Goal: Check status: Check status

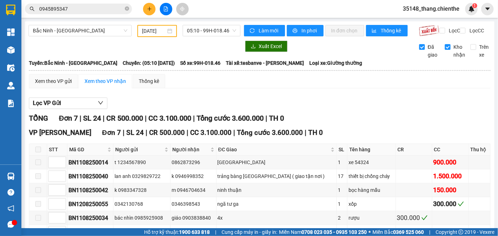
click at [208, 37] on div "Bắc Ninh - [GEOGRAPHIC_DATA] [DATE] 05:10 - 99H-018.46" at bounding box center [135, 31] width 212 height 12
click at [208, 33] on span "05:10 - 99H-018.46" at bounding box center [211, 30] width 49 height 11
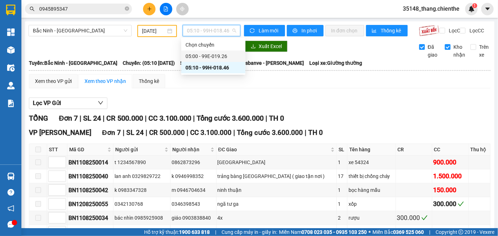
click at [212, 61] on div "05:00 - 99E-019.26" at bounding box center [213, 56] width 64 height 11
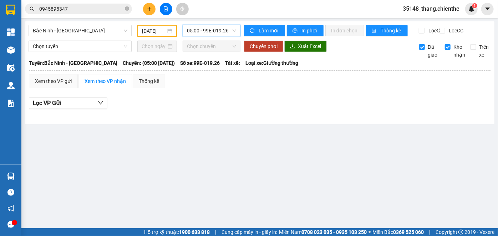
click at [278, 88] on div "Xem theo VP gửi Xem theo VP nhận Thống kê" at bounding box center [259, 81] width 461 height 14
click at [472, 56] on label "Trên xe" at bounding box center [480, 51] width 21 height 16
click at [472, 50] on input "Trên xe" at bounding box center [473, 47] width 6 height 6
click at [206, 32] on span "05:00 - 99E-019.26" at bounding box center [211, 30] width 49 height 11
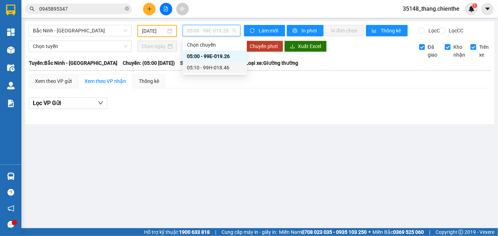
click at [216, 70] on div "05:10 - 99H-018.46" at bounding box center [215, 68] width 56 height 8
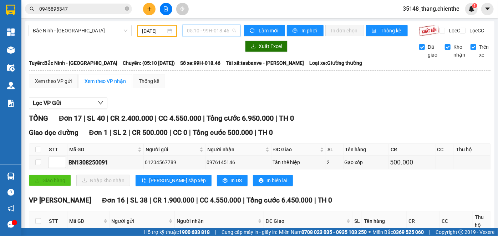
click at [207, 32] on span "05:10 - 99H-018.46" at bounding box center [211, 30] width 49 height 11
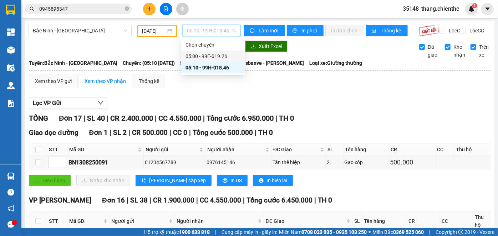
click at [212, 58] on div "05:00 - 99E-019.26" at bounding box center [213, 56] width 56 height 8
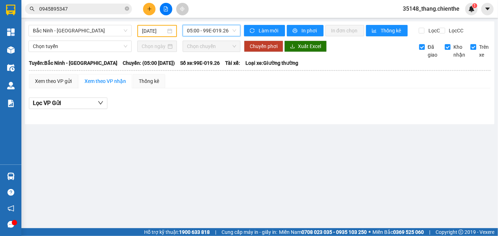
click at [474, 50] on input "Trên xe" at bounding box center [473, 47] width 6 height 6
checkbox input "false"
drag, startPoint x: 145, startPoint y: 30, endPoint x: 148, endPoint y: 36, distance: 7.0
click at [145, 30] on input "[DATE]" at bounding box center [154, 31] width 24 height 8
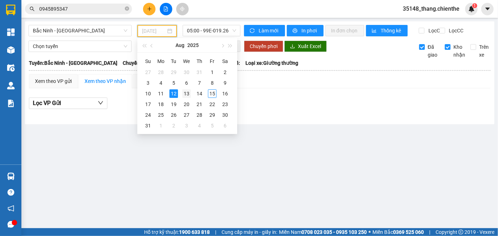
click at [186, 96] on div "13" at bounding box center [186, 94] width 9 height 9
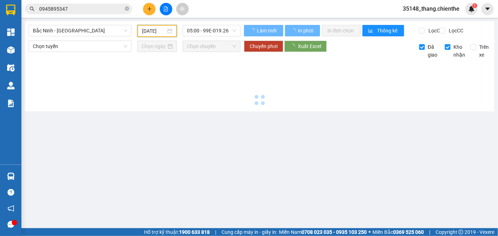
type input "[DATE]"
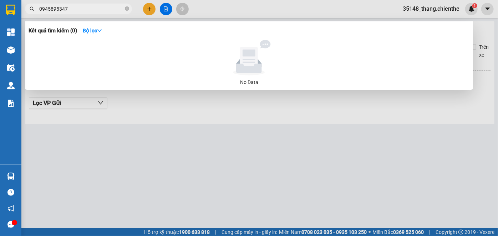
drag, startPoint x: 126, startPoint y: 10, endPoint x: 119, endPoint y: 12, distance: 7.6
click at [126, 10] on icon "close-circle" at bounding box center [127, 8] width 4 height 4
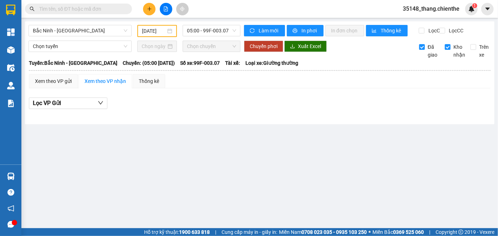
click at [73, 9] on input "text" at bounding box center [81, 9] width 84 height 8
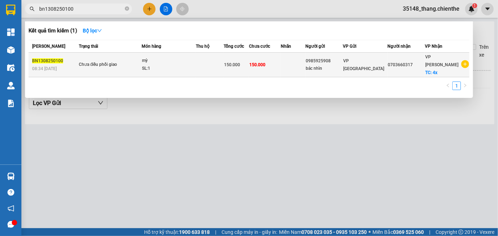
type input "bn1308250100"
click at [127, 63] on div "Chưa điều phối giao" at bounding box center [105, 65] width 53 height 8
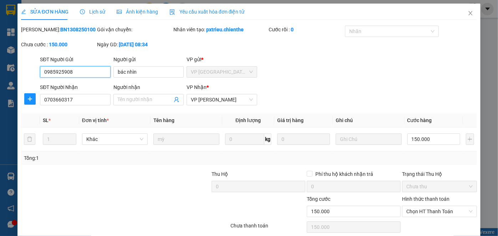
type input "0985925908"
type input "bác nhìn"
type input "0703660317"
type input "150.000"
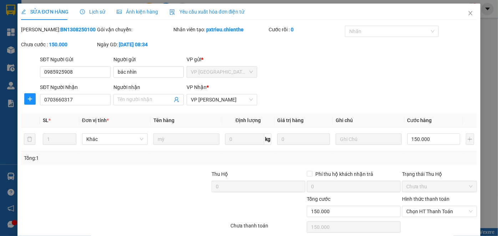
click at [90, 14] on span "Lịch sử" at bounding box center [92, 12] width 25 height 6
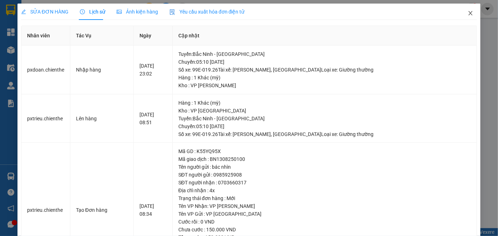
click at [468, 15] on icon "close" at bounding box center [471, 13] width 6 height 6
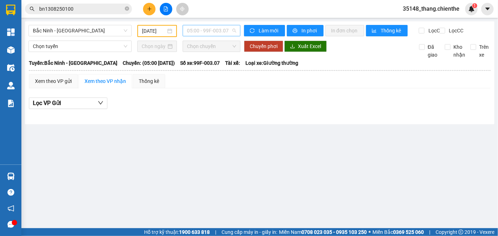
click at [204, 29] on span "05:00 - 99F-003.07" at bounding box center [211, 30] width 49 height 11
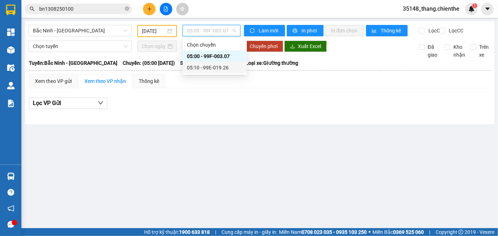
click at [212, 69] on div "05:10 - 99E-019.26" at bounding box center [215, 68] width 56 height 8
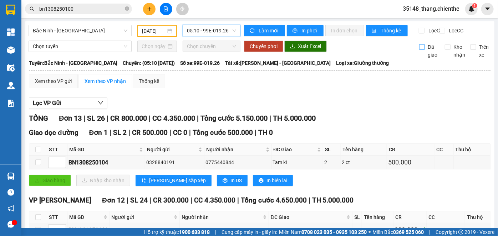
click at [419, 50] on input "Đã giao" at bounding box center [422, 47] width 6 height 6
checkbox input "true"
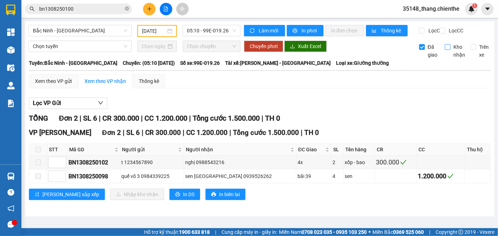
click at [448, 50] on input "Kho nhận" at bounding box center [448, 47] width 6 height 6
checkbox input "true"
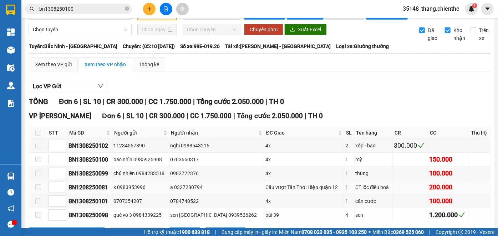
scroll to position [50, 0]
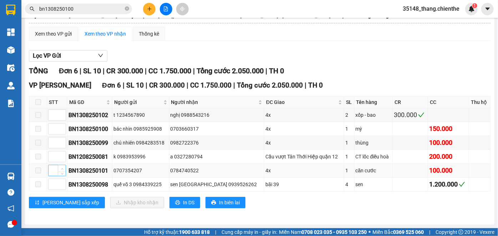
type input "1"
click at [63, 169] on icon "up" at bounding box center [62, 169] width 2 height 2
type input "1"
click at [62, 156] on icon "up" at bounding box center [62, 155] width 2 height 2
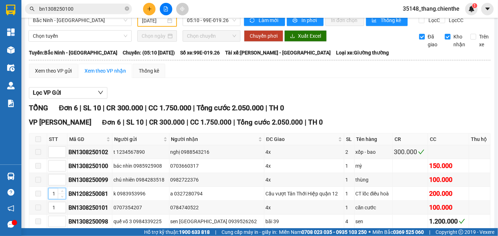
scroll to position [0, 0]
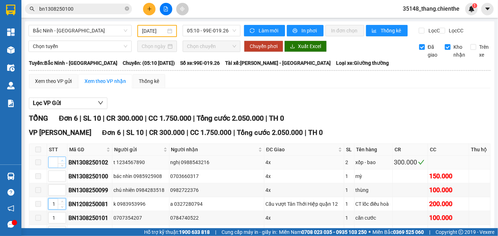
type input "1"
click at [62, 163] on span "up" at bounding box center [62, 161] width 4 height 4
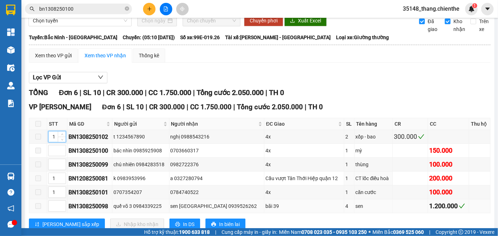
scroll to position [32, 0]
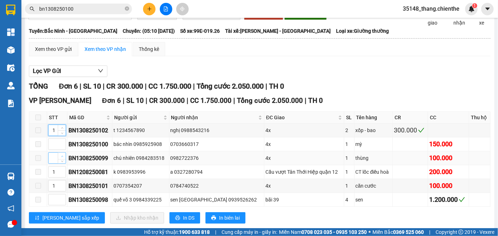
type input "1"
click at [63, 158] on icon "up" at bounding box center [62, 156] width 2 height 2
type input "1"
click at [62, 199] on span "up" at bounding box center [62, 198] width 4 height 4
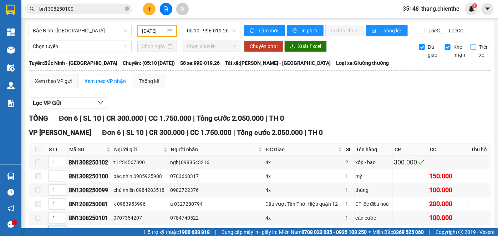
click at [470, 50] on input "Trên xe" at bounding box center [473, 47] width 6 height 6
checkbox input "true"
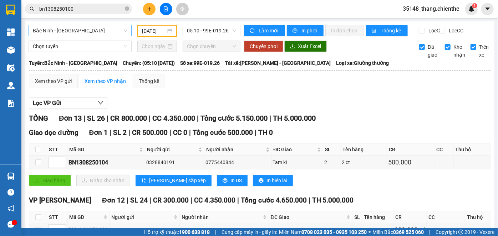
click at [91, 30] on span "Bắc Ninh - [GEOGRAPHIC_DATA]" at bounding box center [80, 30] width 95 height 11
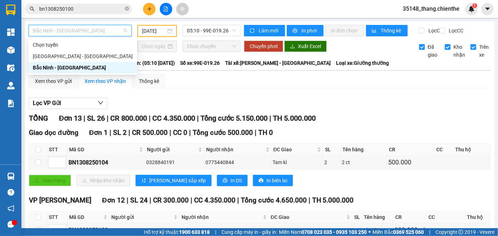
click at [78, 60] on div "[GEOGRAPHIC_DATA] - [GEOGRAPHIC_DATA]" at bounding box center [83, 56] width 108 height 11
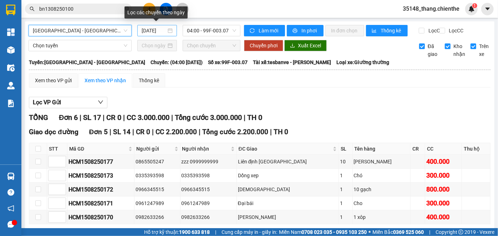
click at [145, 30] on input "[DATE]" at bounding box center [154, 31] width 25 height 8
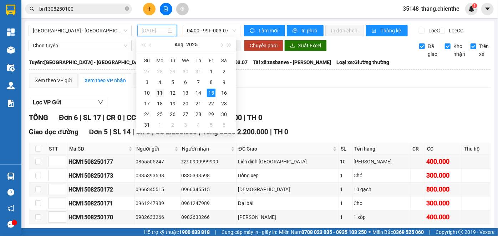
click at [159, 94] on div "11" at bounding box center [159, 93] width 9 height 9
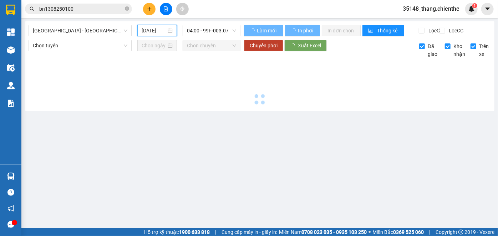
type input "[DATE]"
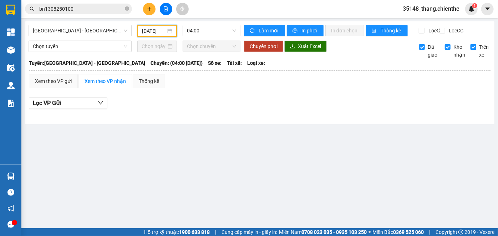
click at [470, 50] on input "Trên xe" at bounding box center [473, 47] width 6 height 6
drag, startPoint x: 189, startPoint y: 24, endPoint x: 194, endPoint y: 27, distance: 6.4
click at [189, 24] on div "[GEOGRAPHIC_DATA] - [GEOGRAPHIC_DATA] [DATE] 04:00 Làm mới In phơi In đơn chọn …" at bounding box center [259, 72] width 469 height 103
click at [196, 30] on span "04:00" at bounding box center [211, 30] width 49 height 11
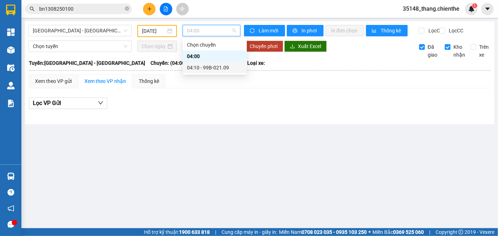
click at [204, 70] on div "04:10 - 99B-021.09" at bounding box center [215, 68] width 56 height 8
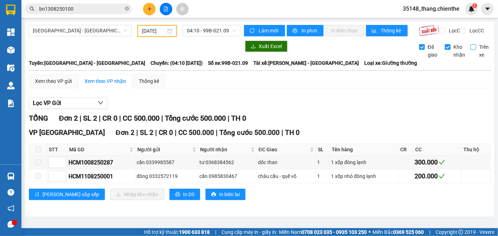
click at [474, 50] on input "Trên xe" at bounding box center [473, 47] width 6 height 6
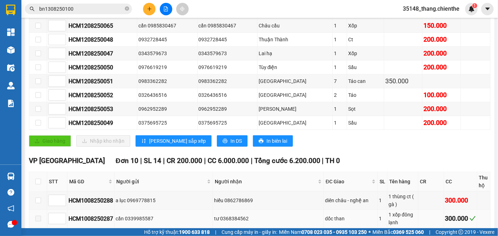
scroll to position [25, 0]
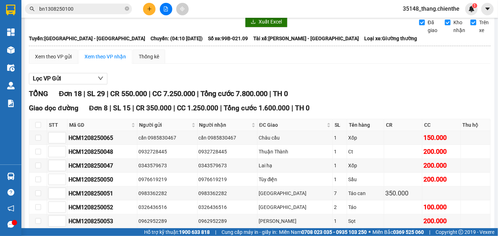
click at [470, 25] on input "Trên xe" at bounding box center [473, 23] width 6 height 6
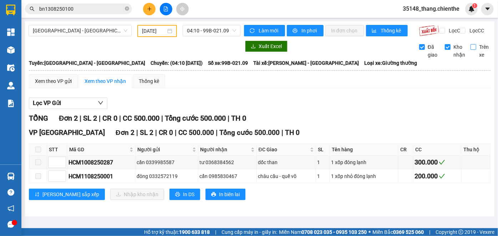
click at [471, 50] on input "Trên xe" at bounding box center [473, 47] width 6 height 6
checkbox input "true"
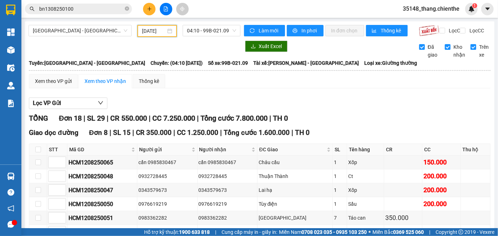
click at [146, 30] on input "[DATE]" at bounding box center [154, 31] width 24 height 8
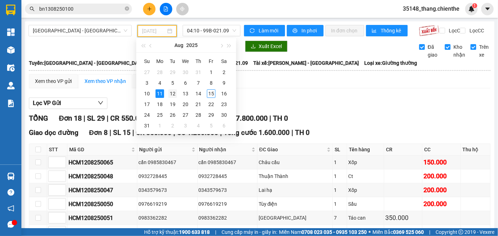
click at [170, 93] on div "12" at bounding box center [172, 94] width 9 height 9
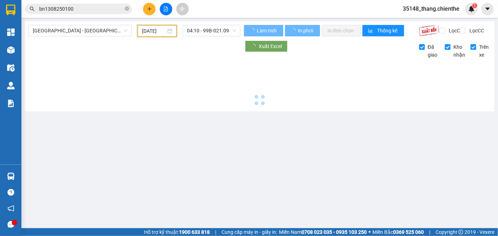
type input "[DATE]"
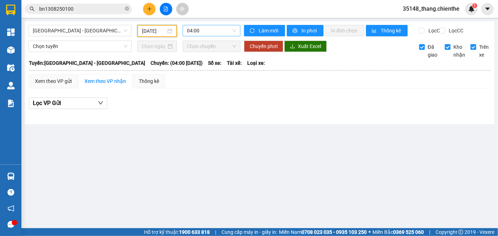
click at [219, 29] on span "04:00" at bounding box center [211, 30] width 49 height 11
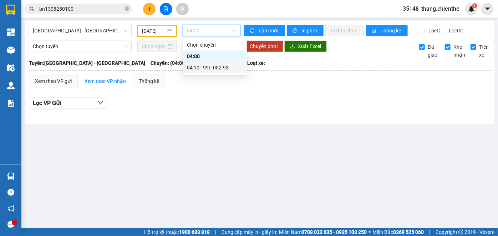
click at [216, 70] on div "04:10 - 99F-002.93" at bounding box center [215, 68] width 56 height 8
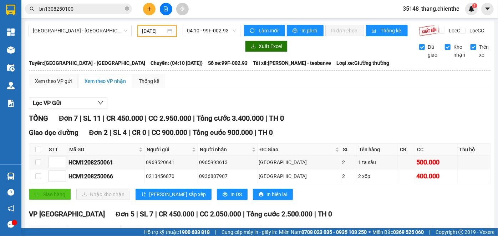
click at [470, 50] on input "Trên xe" at bounding box center [473, 47] width 6 height 6
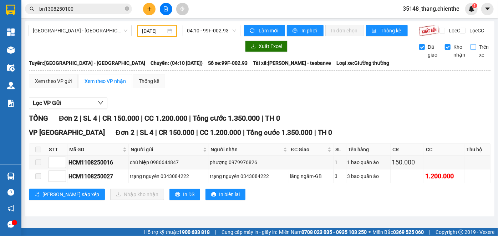
click at [473, 50] on input "Trên xe" at bounding box center [473, 47] width 6 height 6
checkbox input "true"
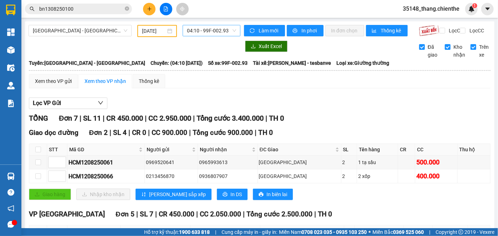
click at [198, 31] on span "04:10 - 99F-002.93" at bounding box center [211, 30] width 49 height 11
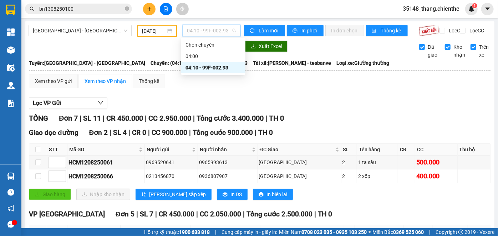
click at [142, 36] on div "[DATE]" at bounding box center [157, 31] width 40 height 12
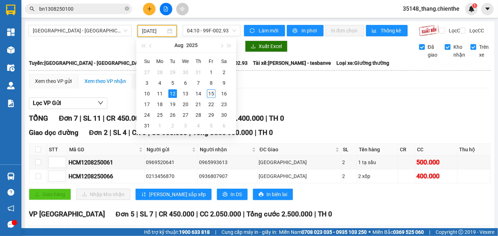
scroll to position [0, 1]
click at [184, 96] on div "13" at bounding box center [185, 94] width 9 height 9
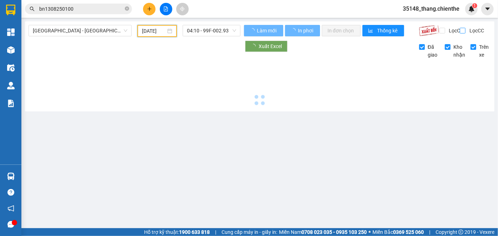
scroll to position [0, 1]
type input "[DATE]"
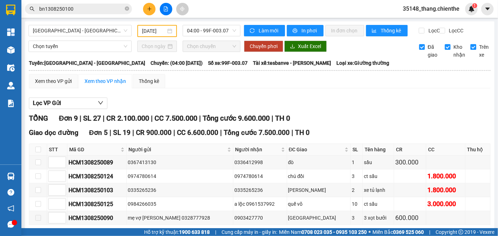
click at [476, 54] on span "Trên xe" at bounding box center [483, 51] width 15 height 16
click at [472, 50] on input "Trên xe" at bounding box center [473, 47] width 6 height 6
checkbox input "false"
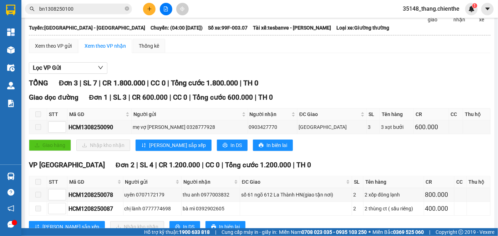
scroll to position [63, 0]
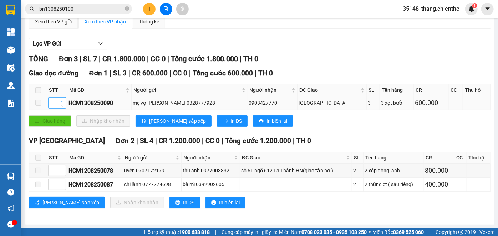
type input "1"
click at [63, 102] on span "up" at bounding box center [62, 101] width 4 height 4
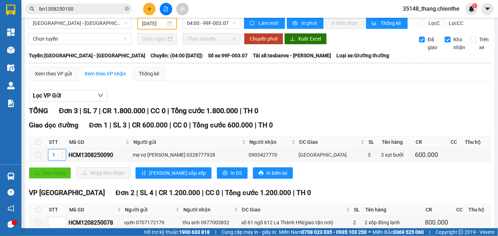
scroll to position [0, 0]
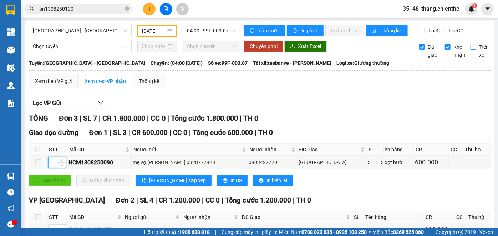
click at [470, 50] on input "Trên xe" at bounding box center [473, 47] width 6 height 6
checkbox input "true"
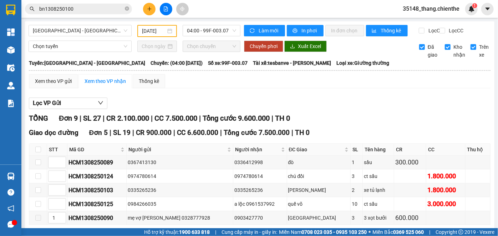
scroll to position [144, 0]
